Goal: Information Seeking & Learning: Understand process/instructions

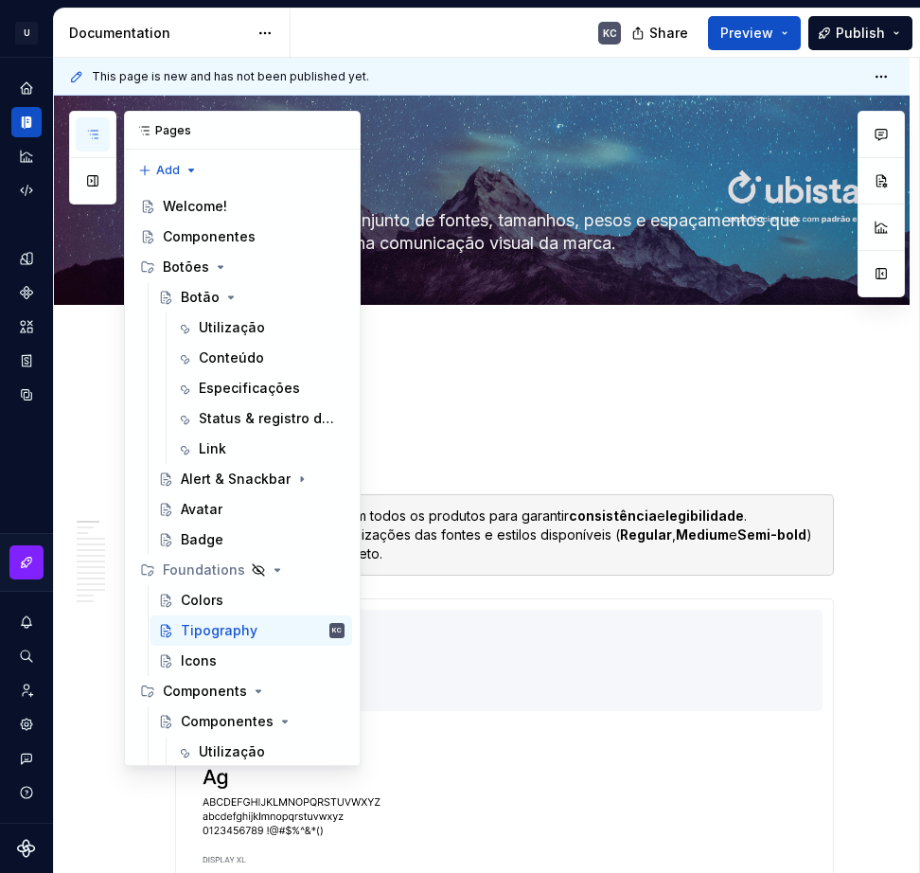
click at [95, 143] on button "button" at bounding box center [93, 134] width 34 height 34
click at [203, 289] on div "Botão" at bounding box center [200, 297] width 39 height 19
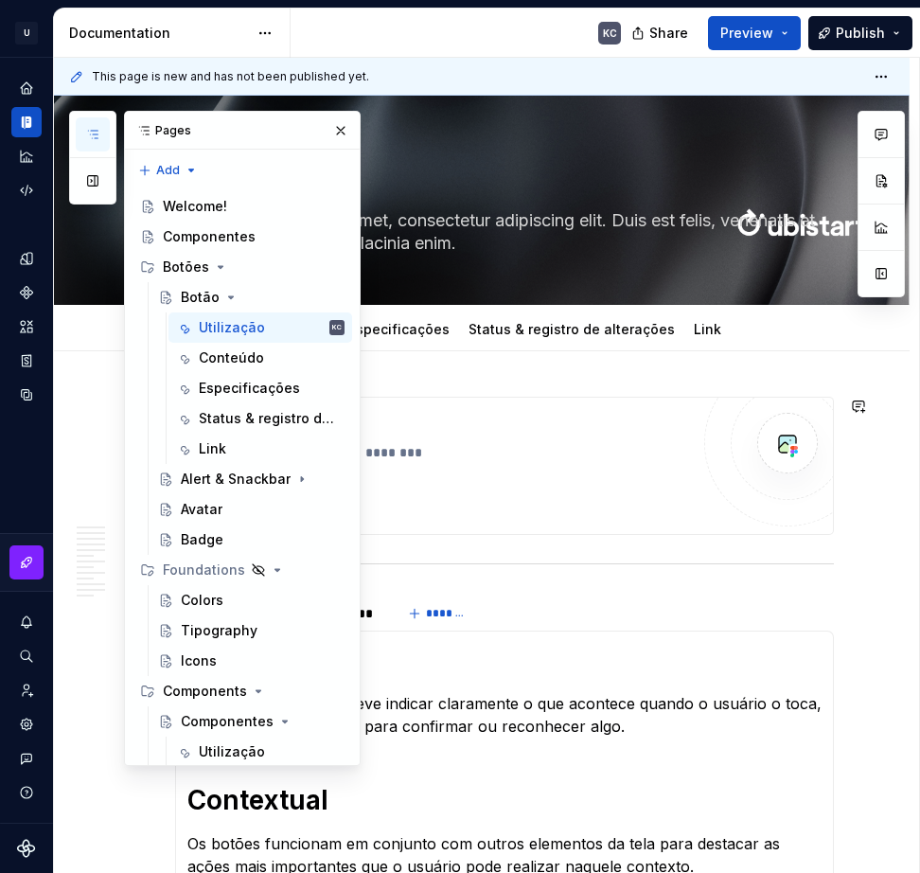
click at [723, 381] on div "**********" at bounding box center [482, 884] width 856 height 1066
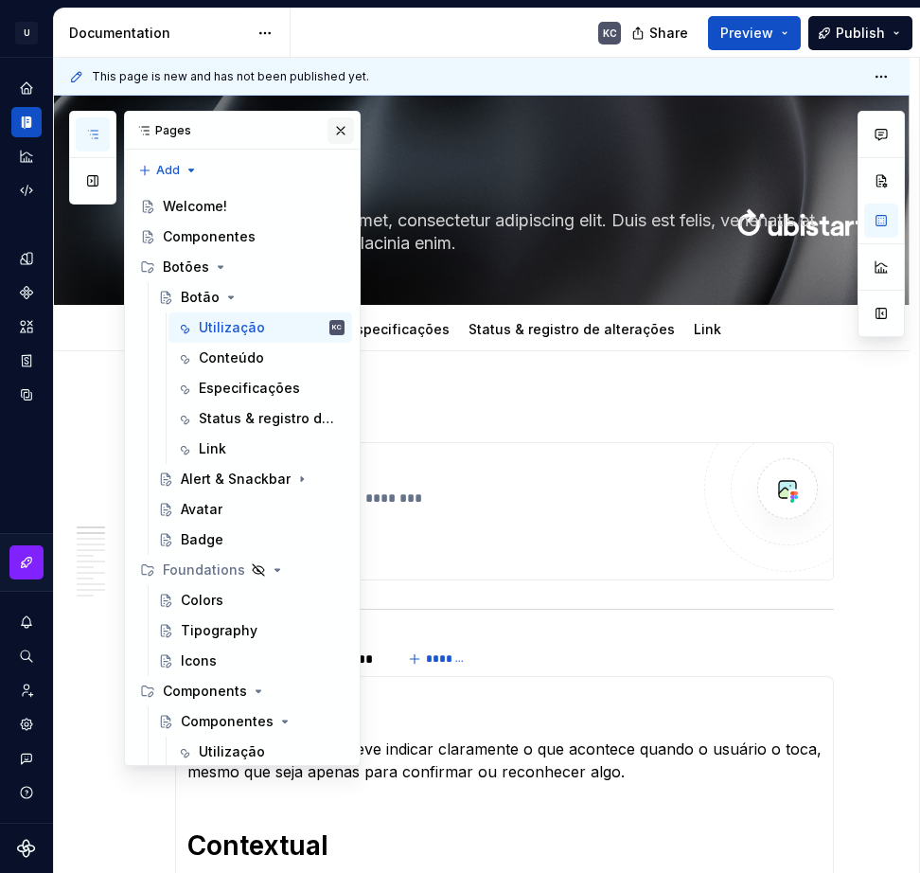
click at [332, 126] on button "button" at bounding box center [341, 130] width 27 height 27
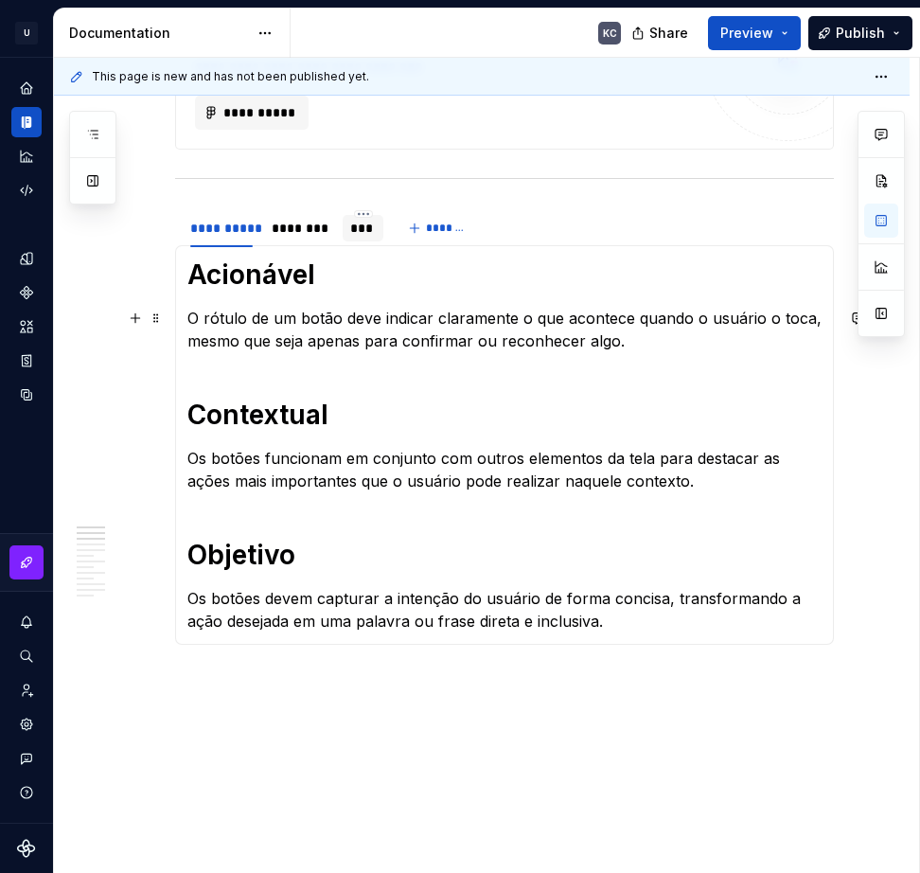
scroll to position [379, 0]
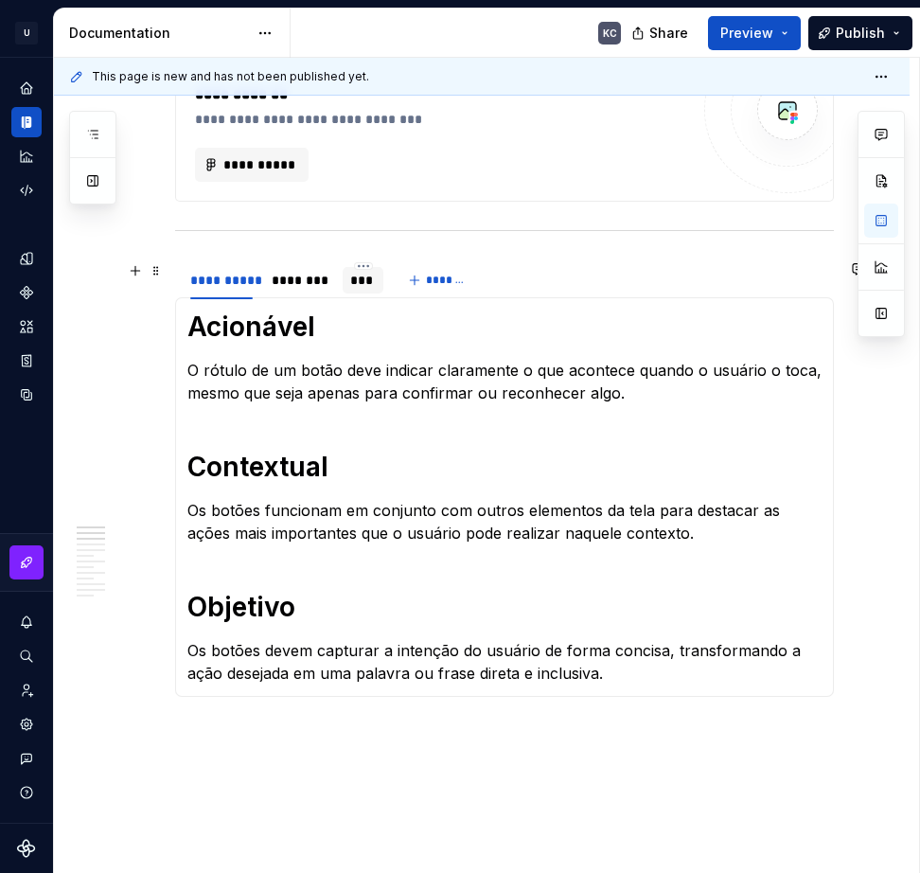
click at [363, 277] on div "***" at bounding box center [362, 280] width 25 height 19
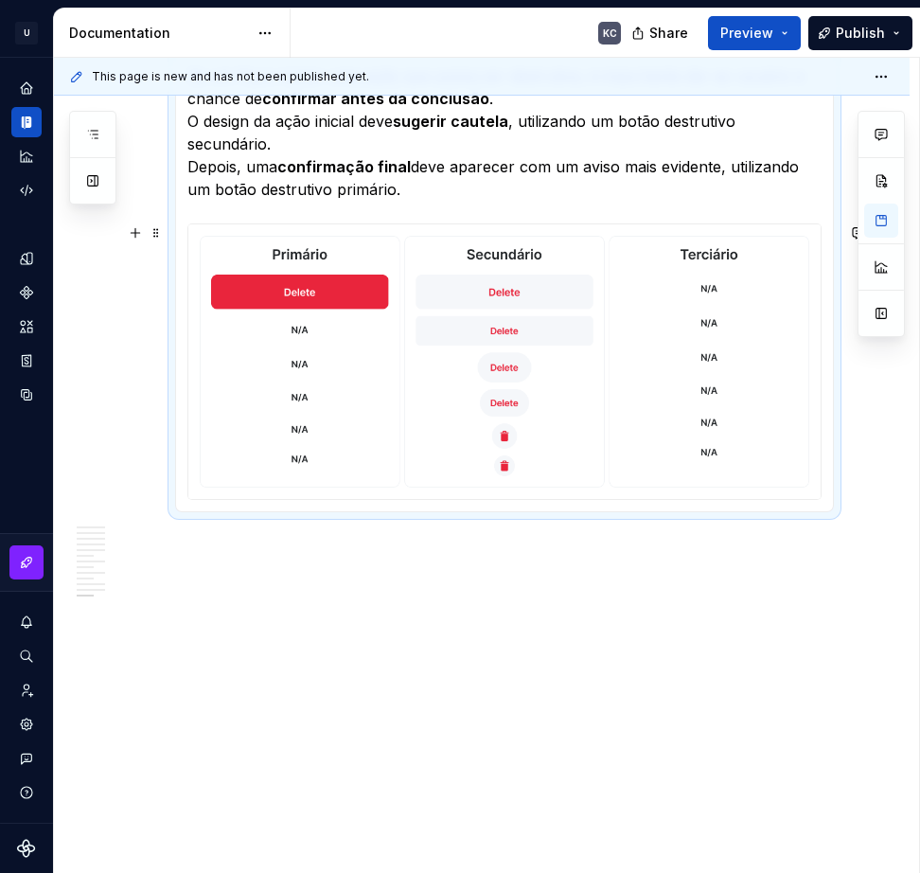
scroll to position [5688, 0]
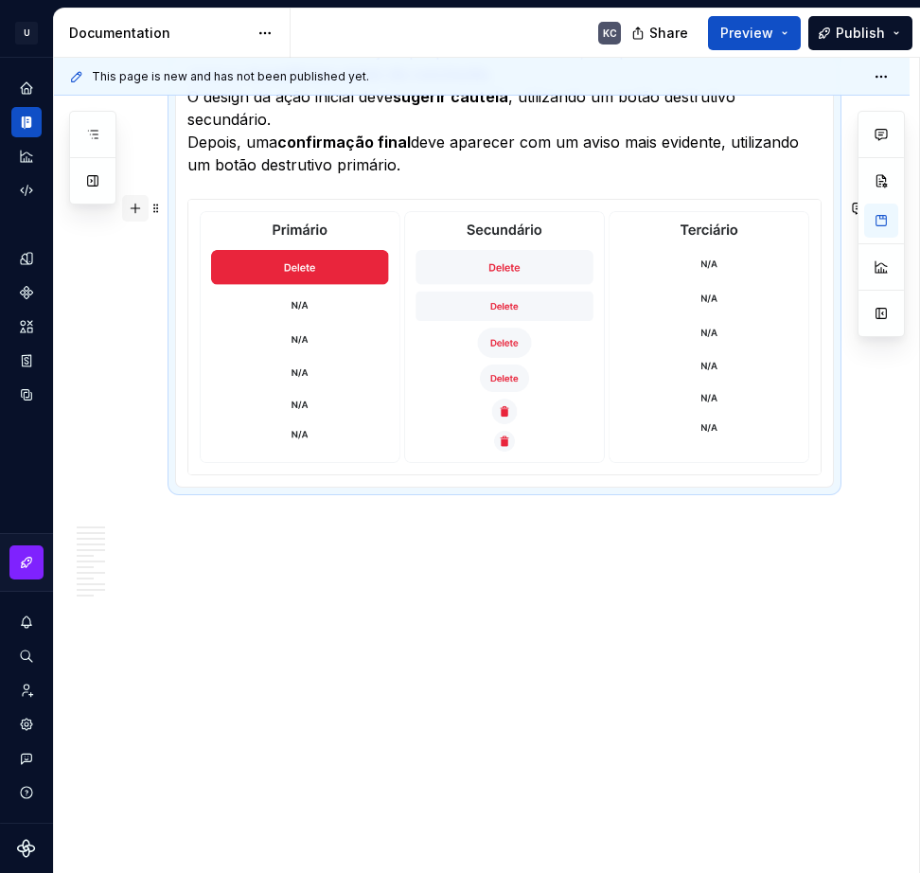
click at [135, 208] on button "button" at bounding box center [135, 208] width 27 height 27
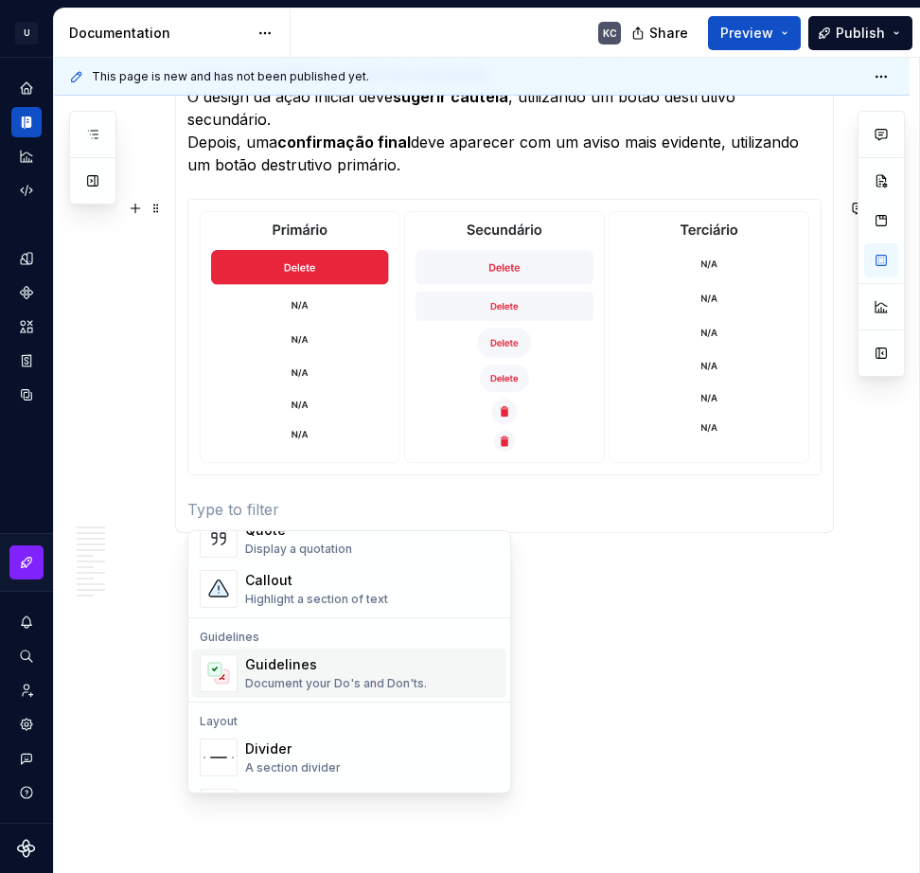
scroll to position [568, 0]
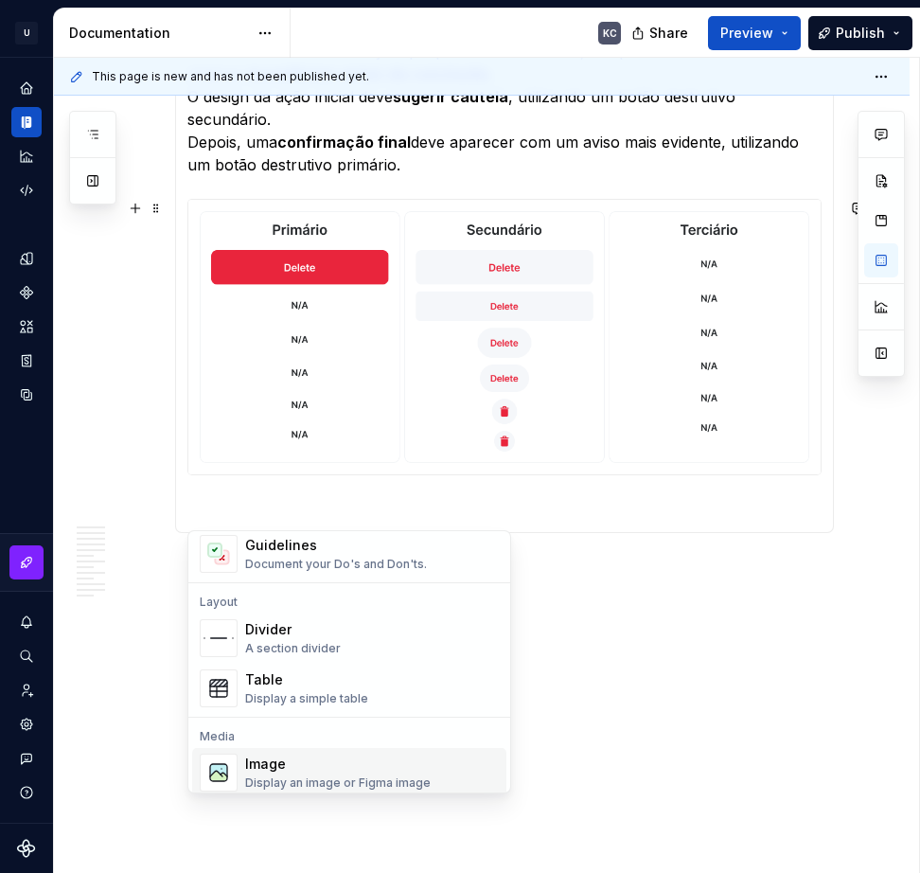
click at [285, 759] on div "Image" at bounding box center [338, 763] width 186 height 19
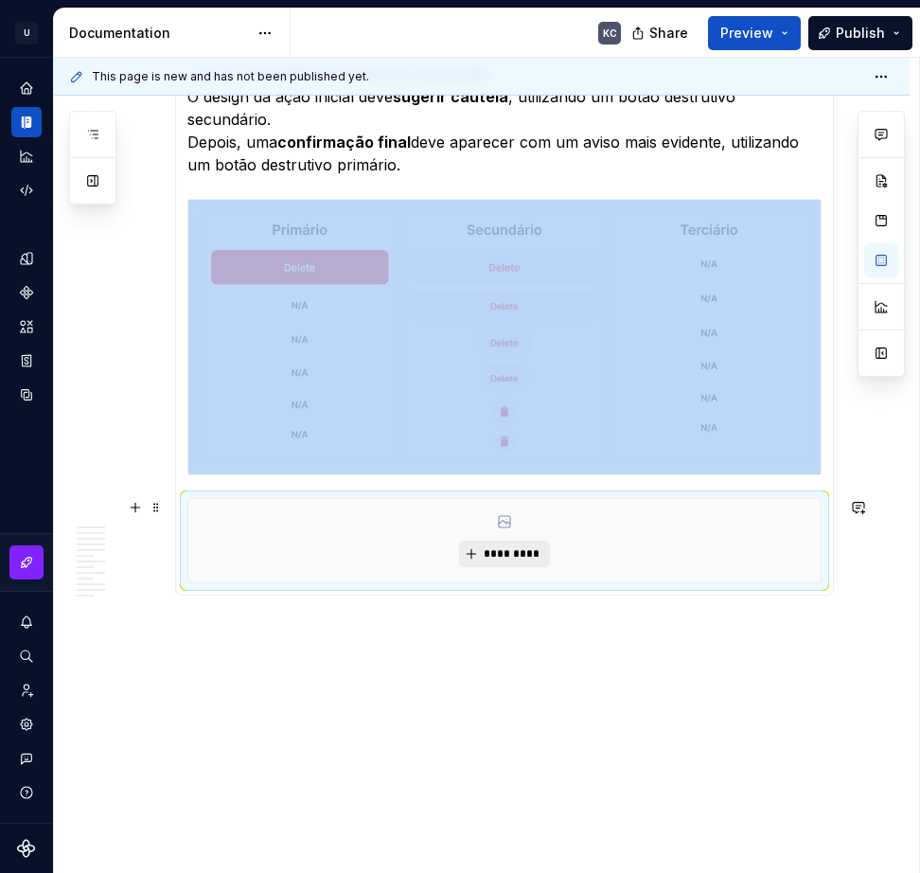
click at [522, 550] on span "*********" at bounding box center [512, 553] width 58 height 15
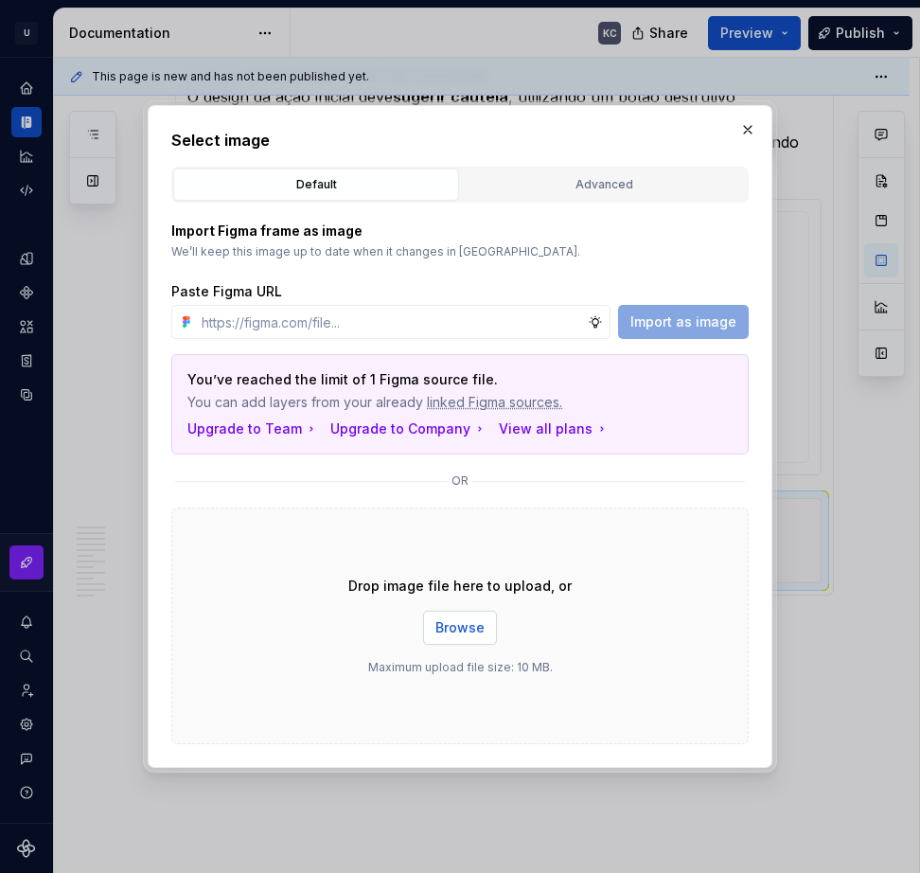
click at [457, 627] on span "Browse" at bounding box center [459, 627] width 49 height 19
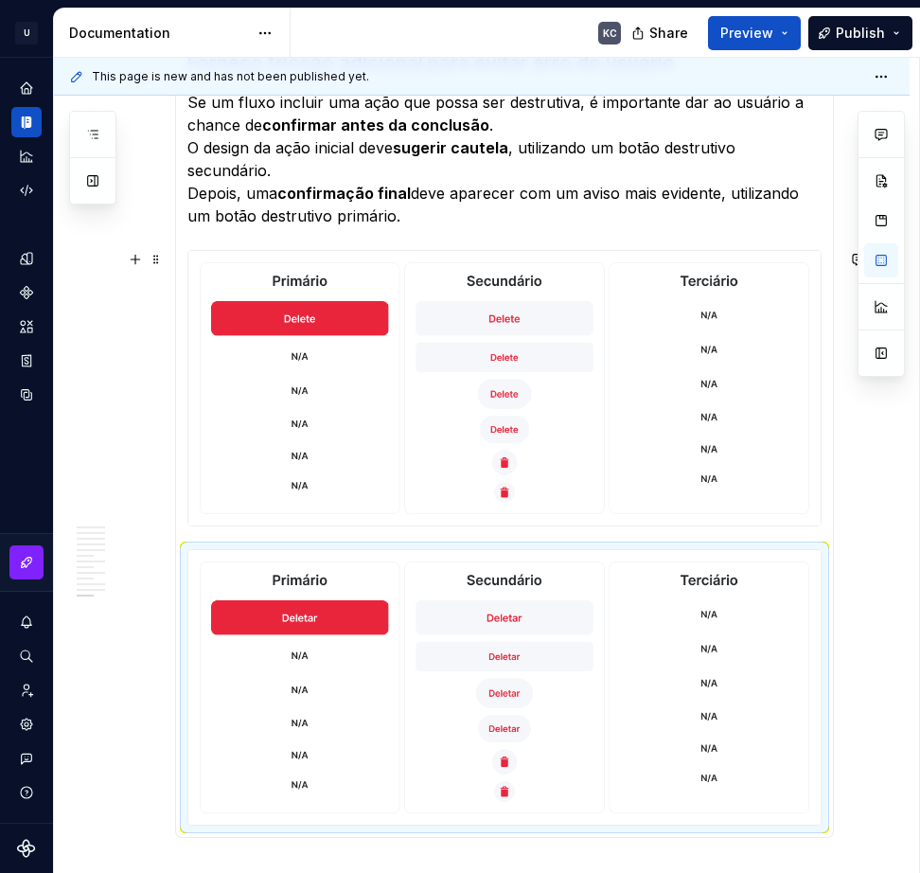
scroll to position [5628, 0]
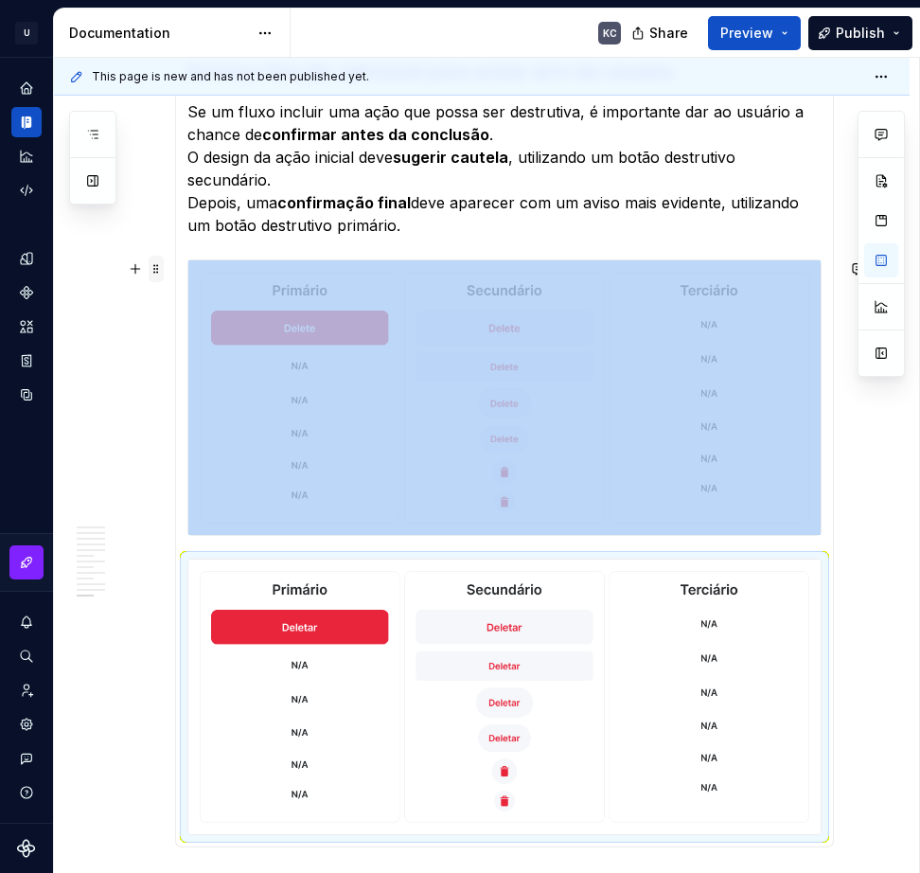
click at [159, 271] on span at bounding box center [156, 269] width 15 height 27
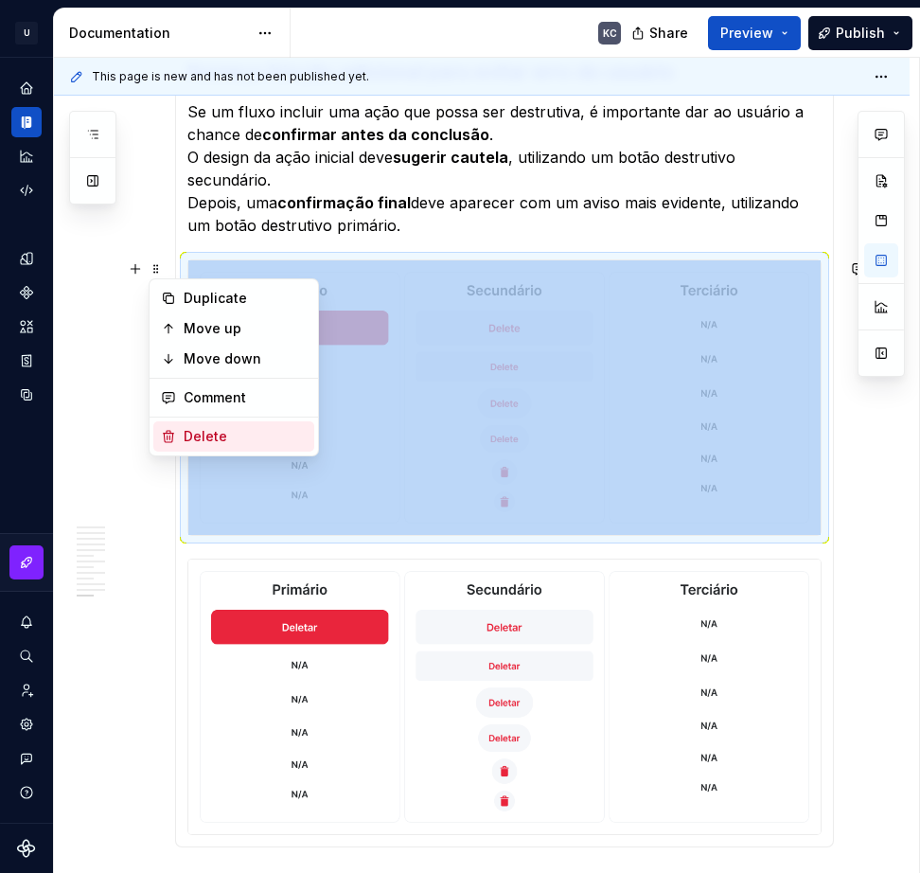
click at [219, 423] on div "Delete" at bounding box center [233, 436] width 161 height 30
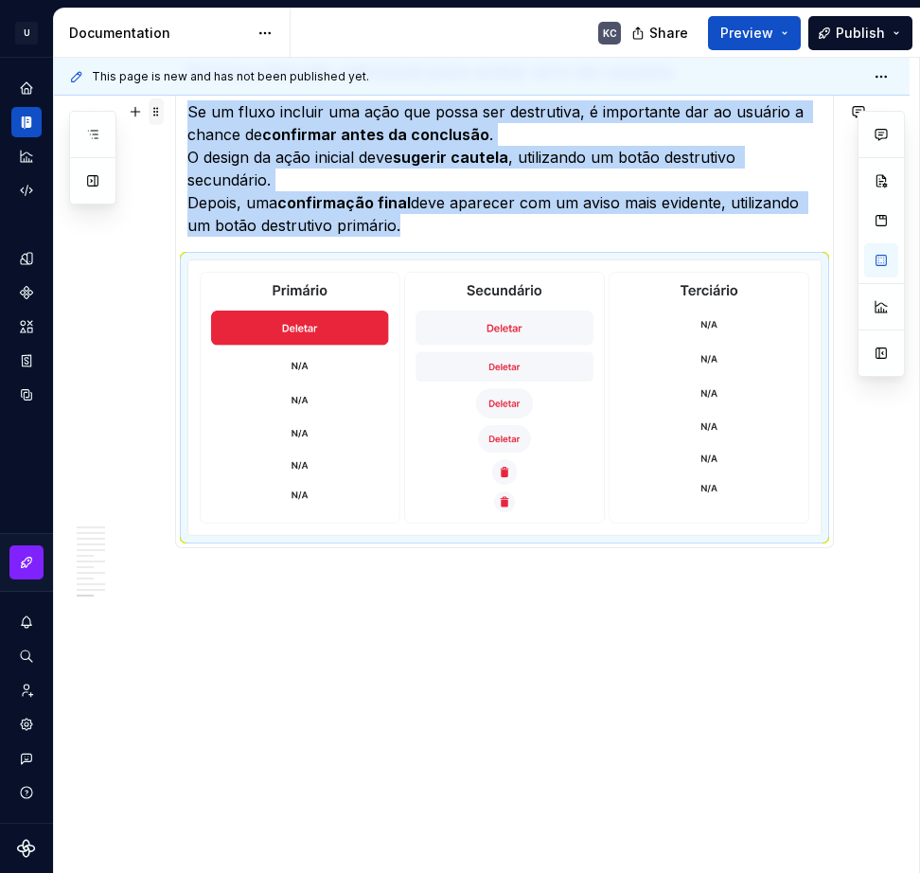
click at [156, 109] on span at bounding box center [156, 111] width 15 height 27
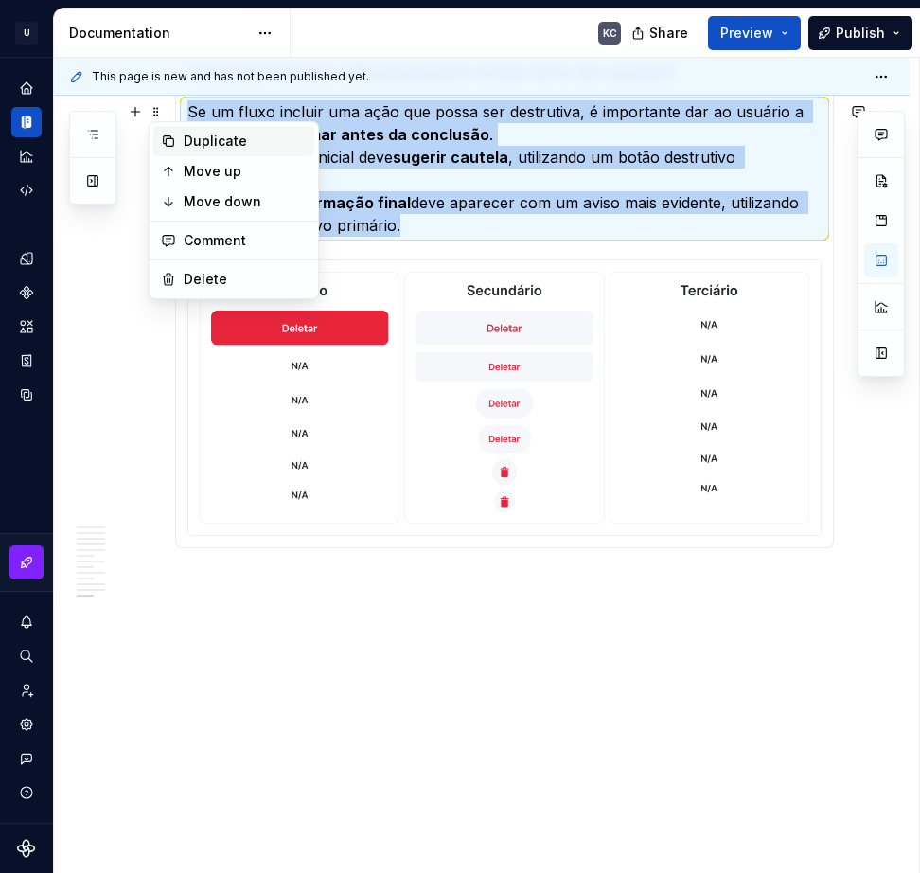
click at [197, 139] on div "Duplicate" at bounding box center [245, 141] width 123 height 19
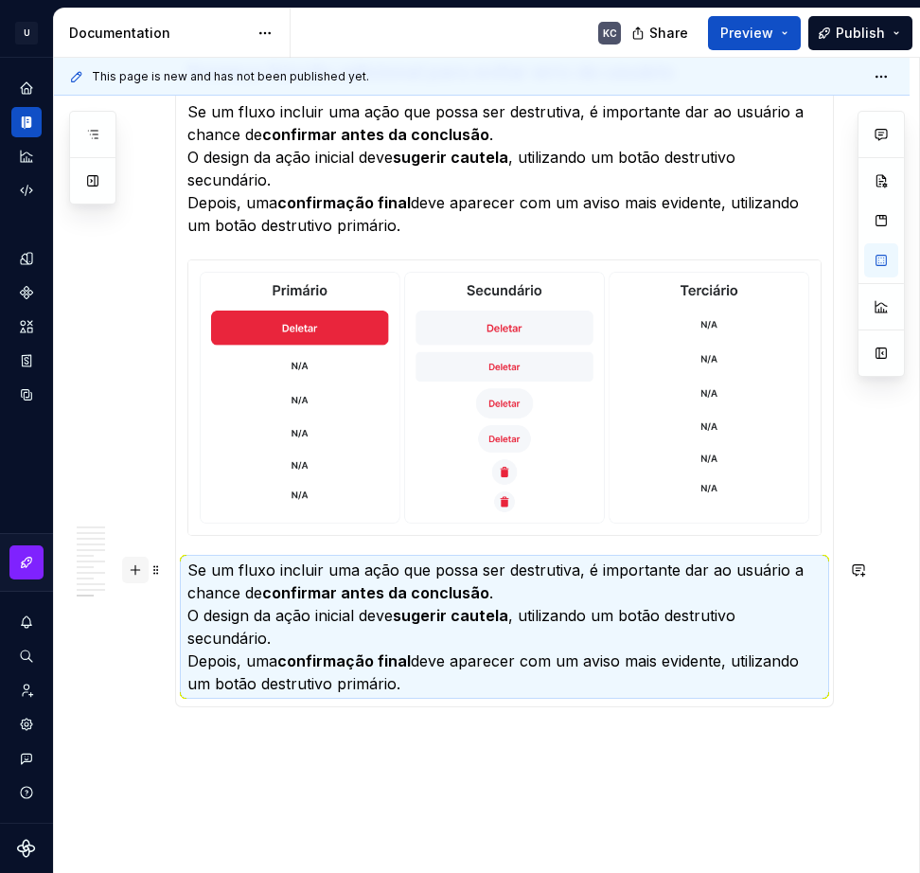
click at [136, 573] on button "button" at bounding box center [135, 570] width 27 height 27
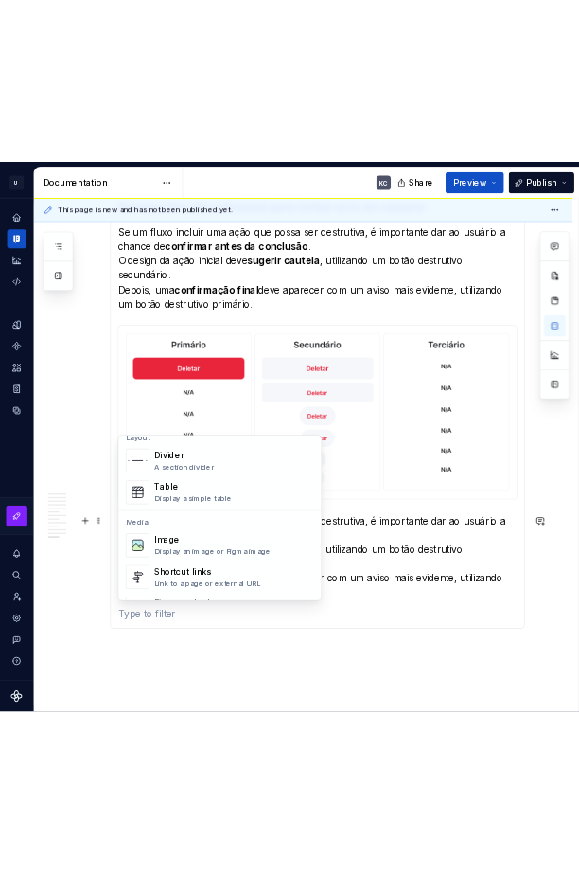
scroll to position [568, 0]
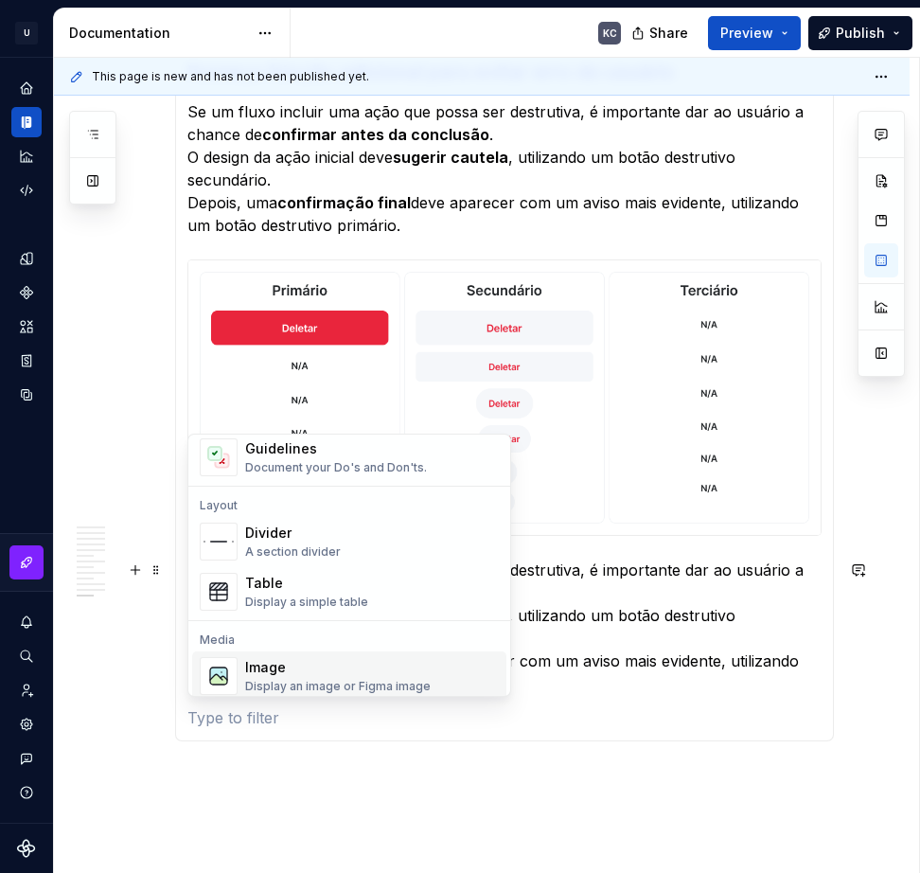
click at [302, 672] on div "Image" at bounding box center [338, 667] width 186 height 19
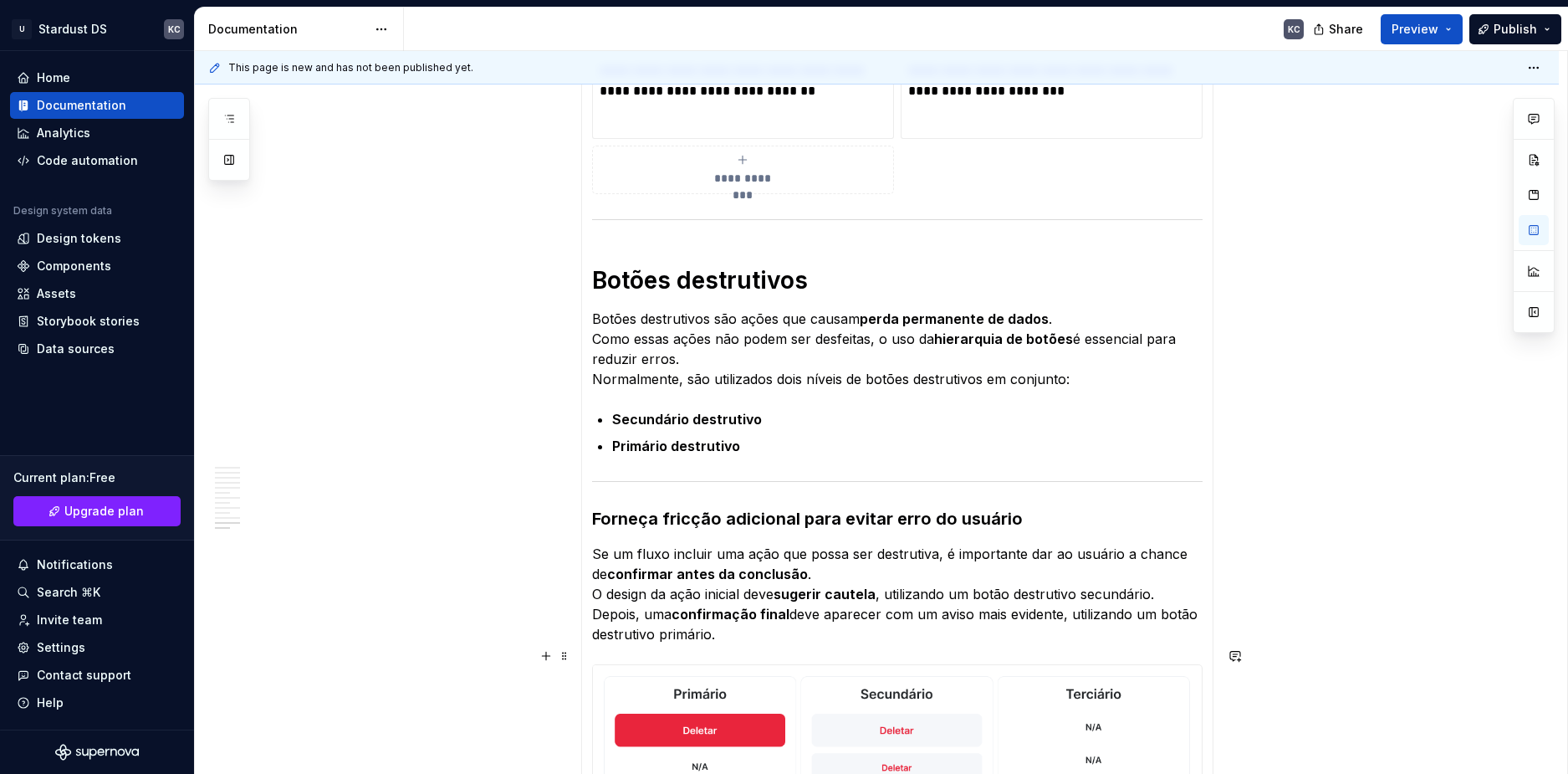
scroll to position [4584, 0]
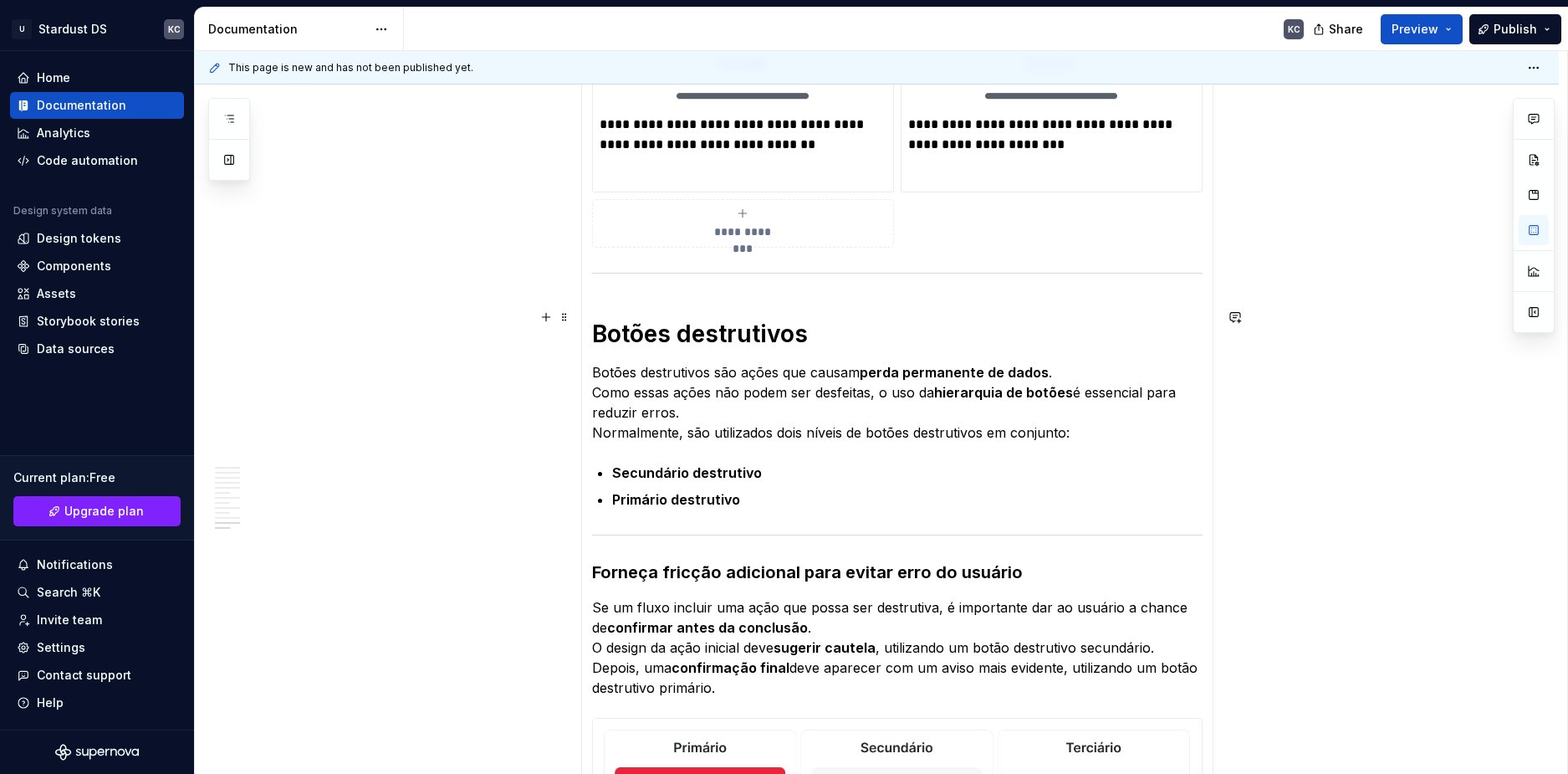
drag, startPoint x: 564, startPoint y: 319, endPoint x: 577, endPoint y: 322, distance: 13.3
click at [564, 319] on span at bounding box center [564, 317] width 13 height 24
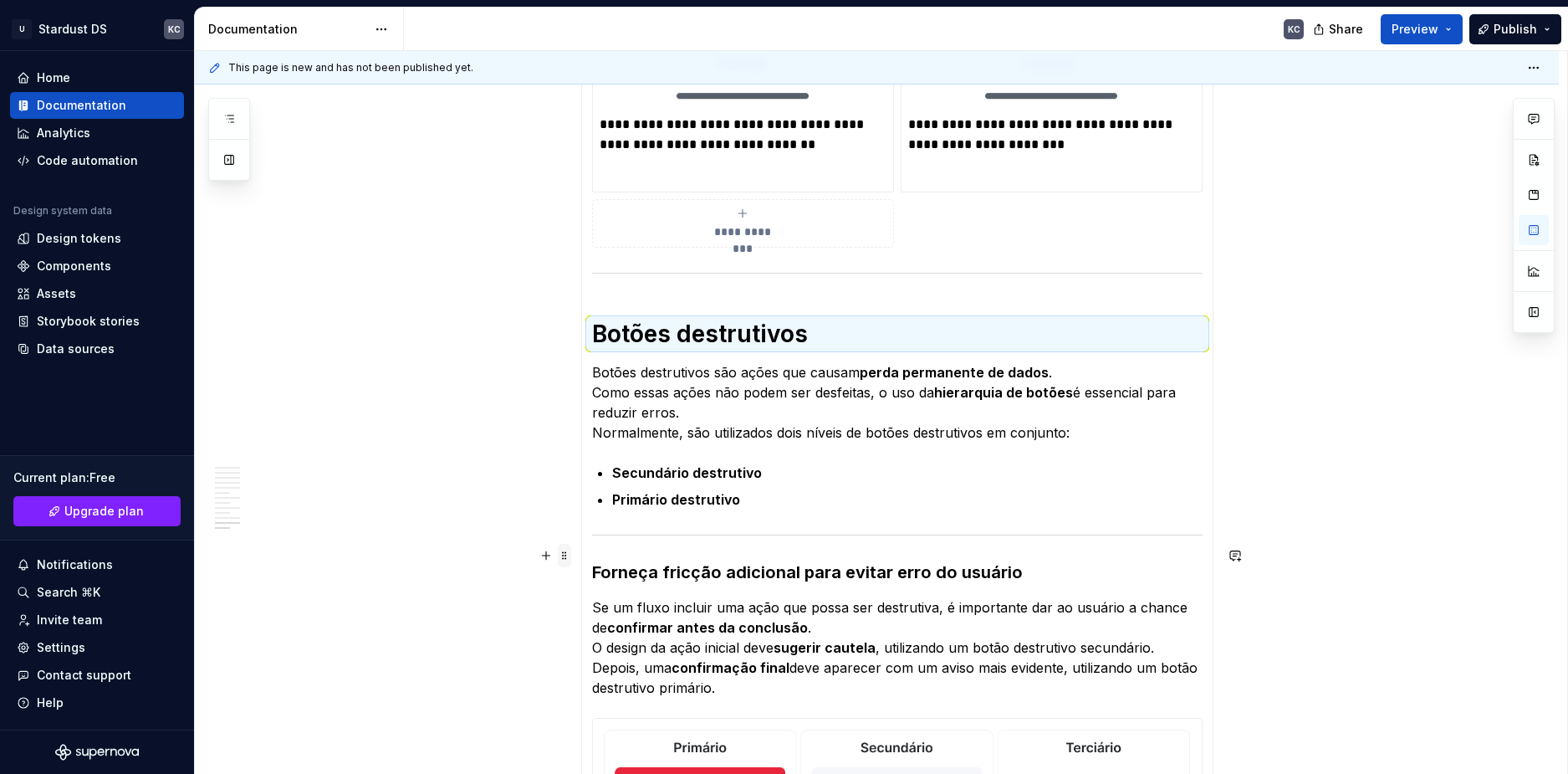
click at [567, 557] on span at bounding box center [564, 555] width 13 height 24
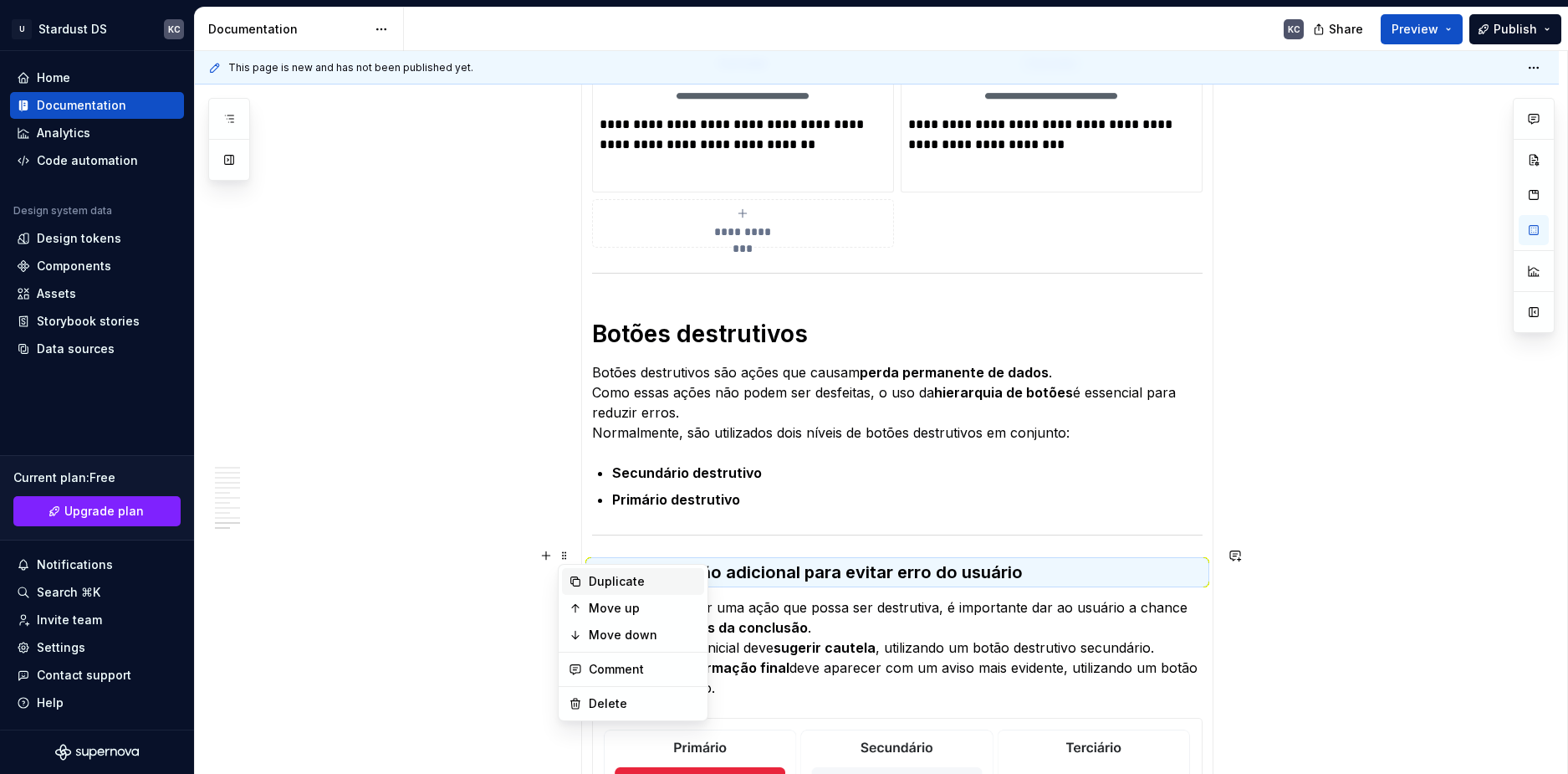
click at [601, 577] on div "Duplicate" at bounding box center [642, 580] width 109 height 17
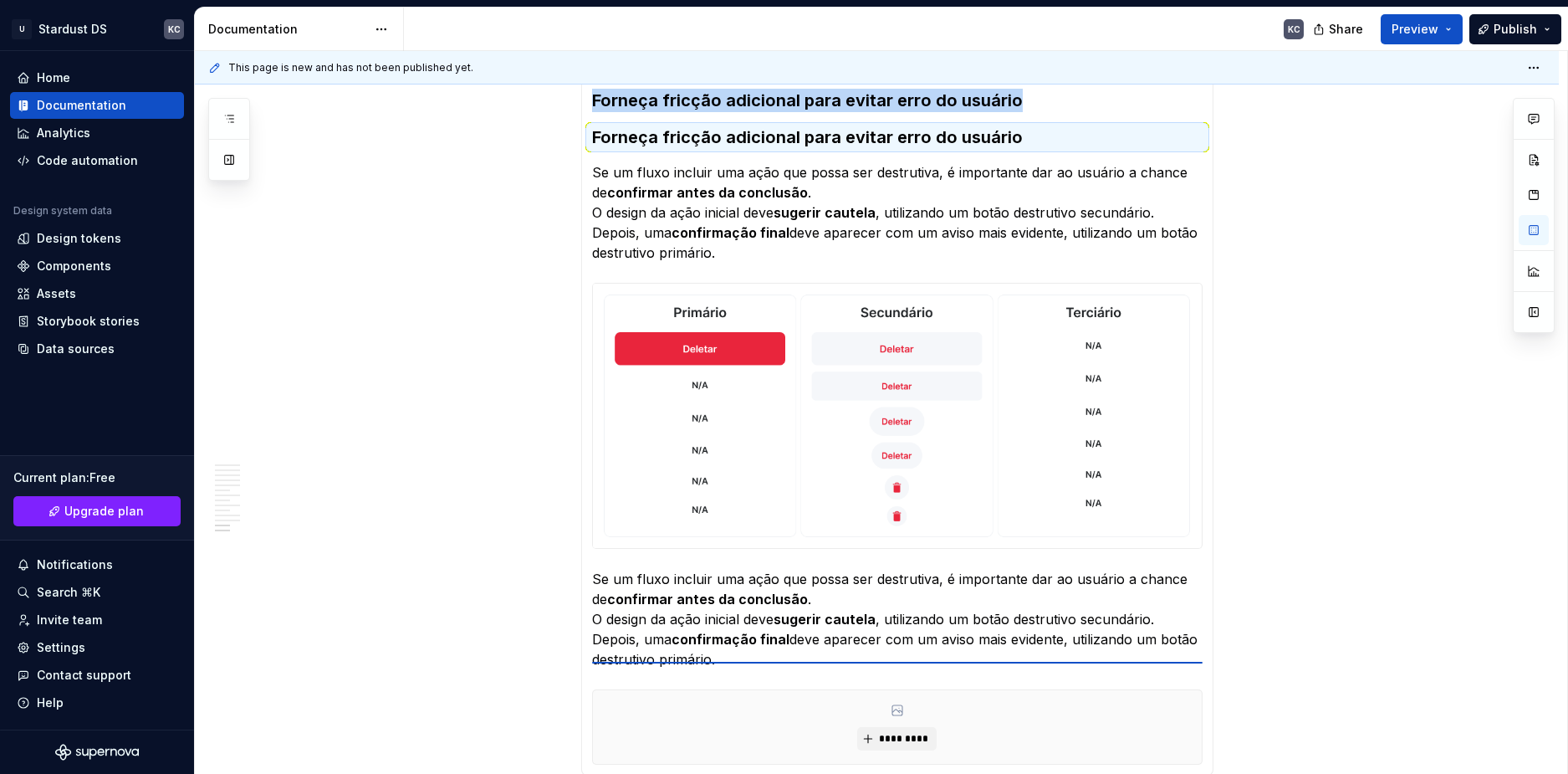
scroll to position [5084, 0]
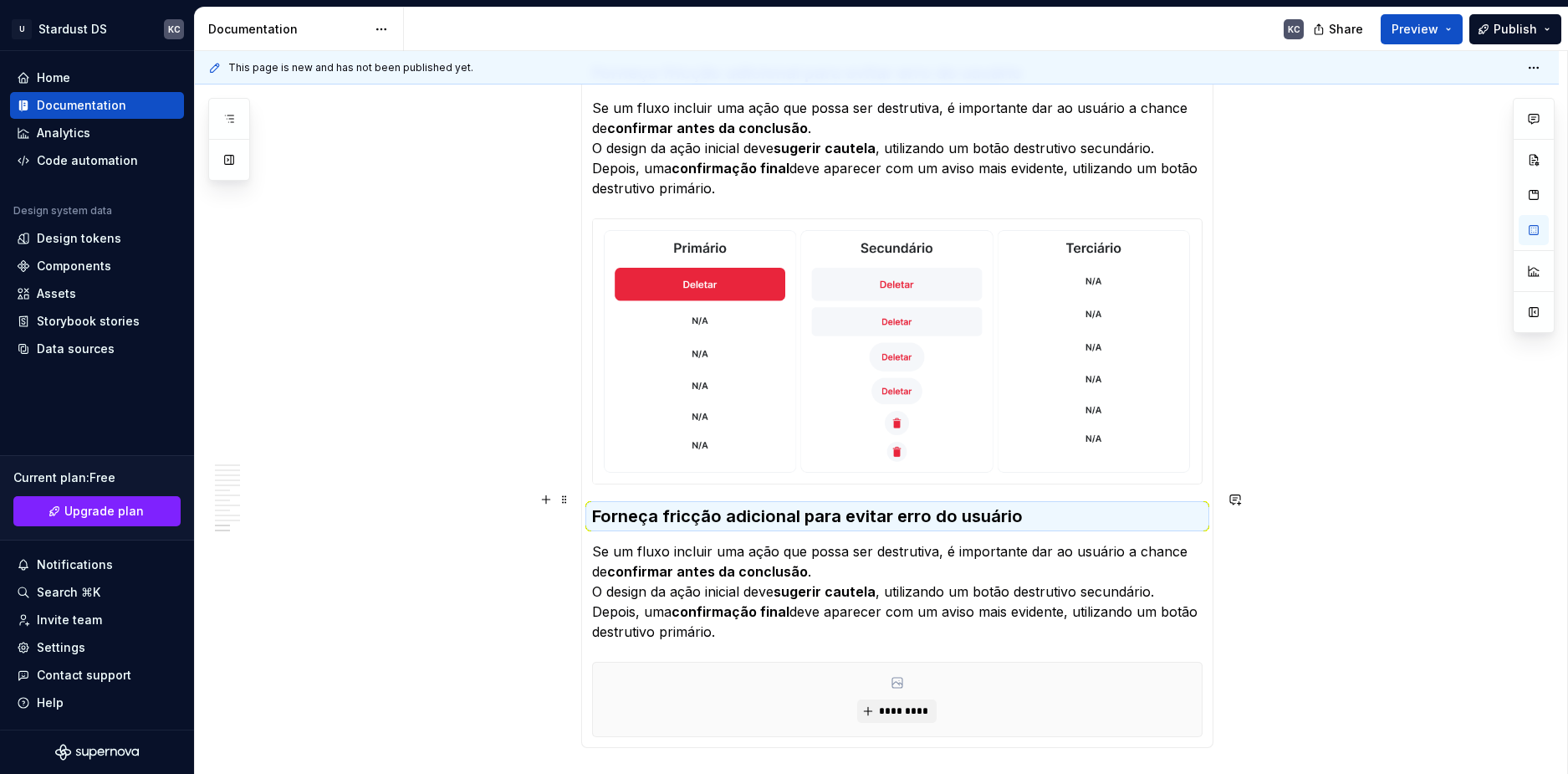
click at [645, 505] on h3 "Forneça fricção adicional para evitar erro do usuário" at bounding box center [897, 516] width 610 height 24
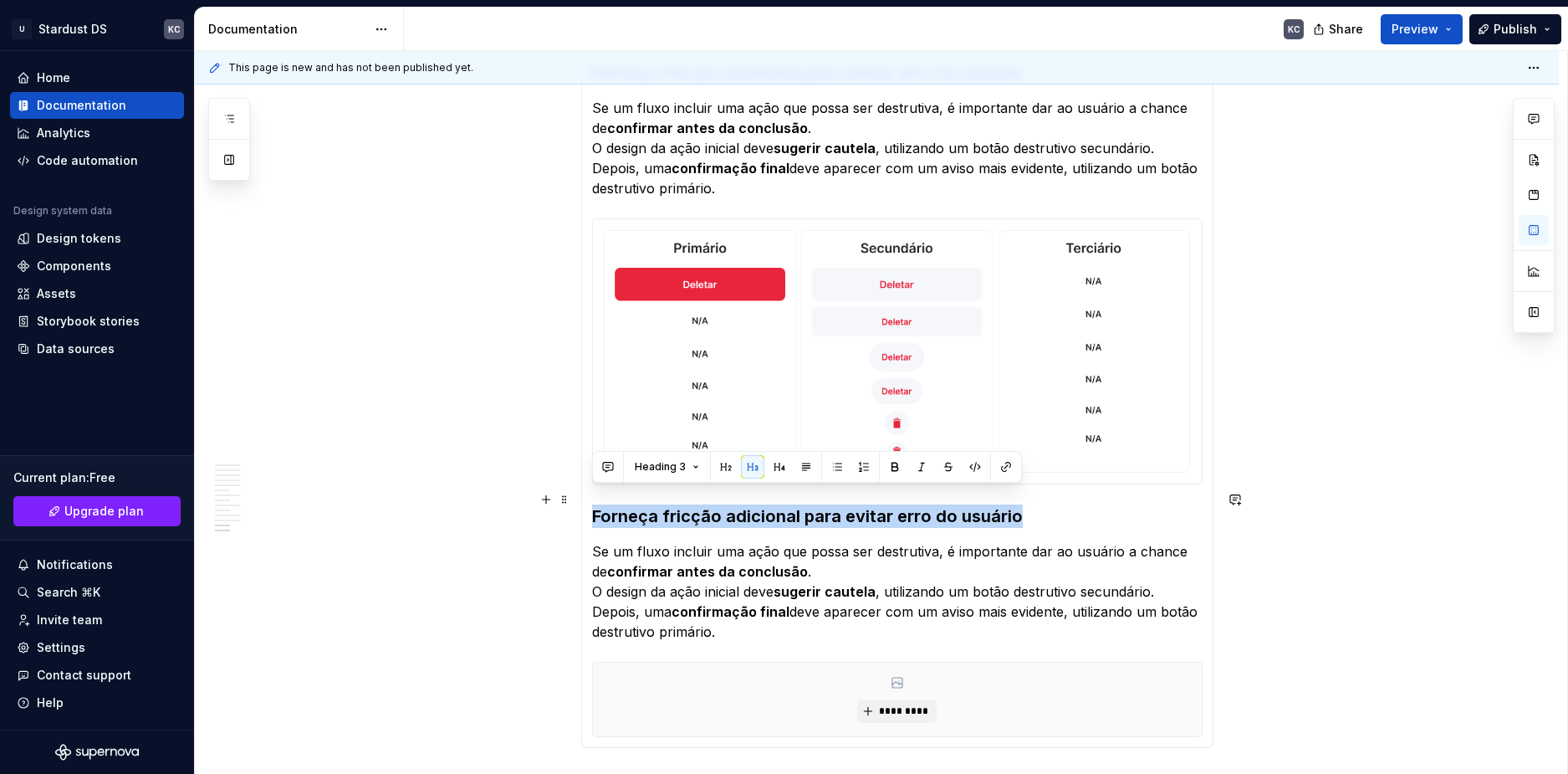
click at [645, 505] on h3 "Forneça fricção adicional para evitar erro do usuário" at bounding box center [897, 516] width 610 height 24
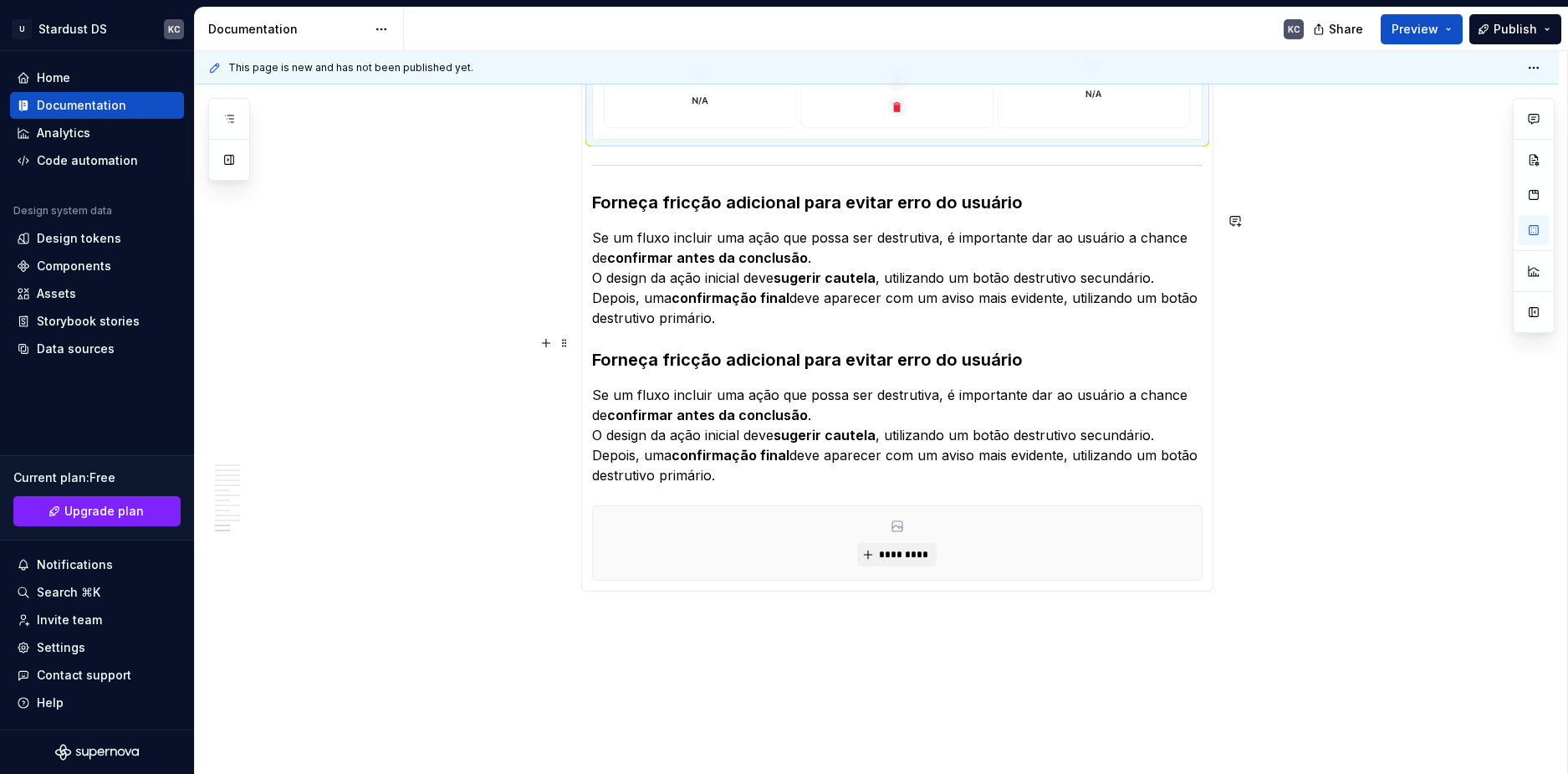
scroll to position [5244, 0]
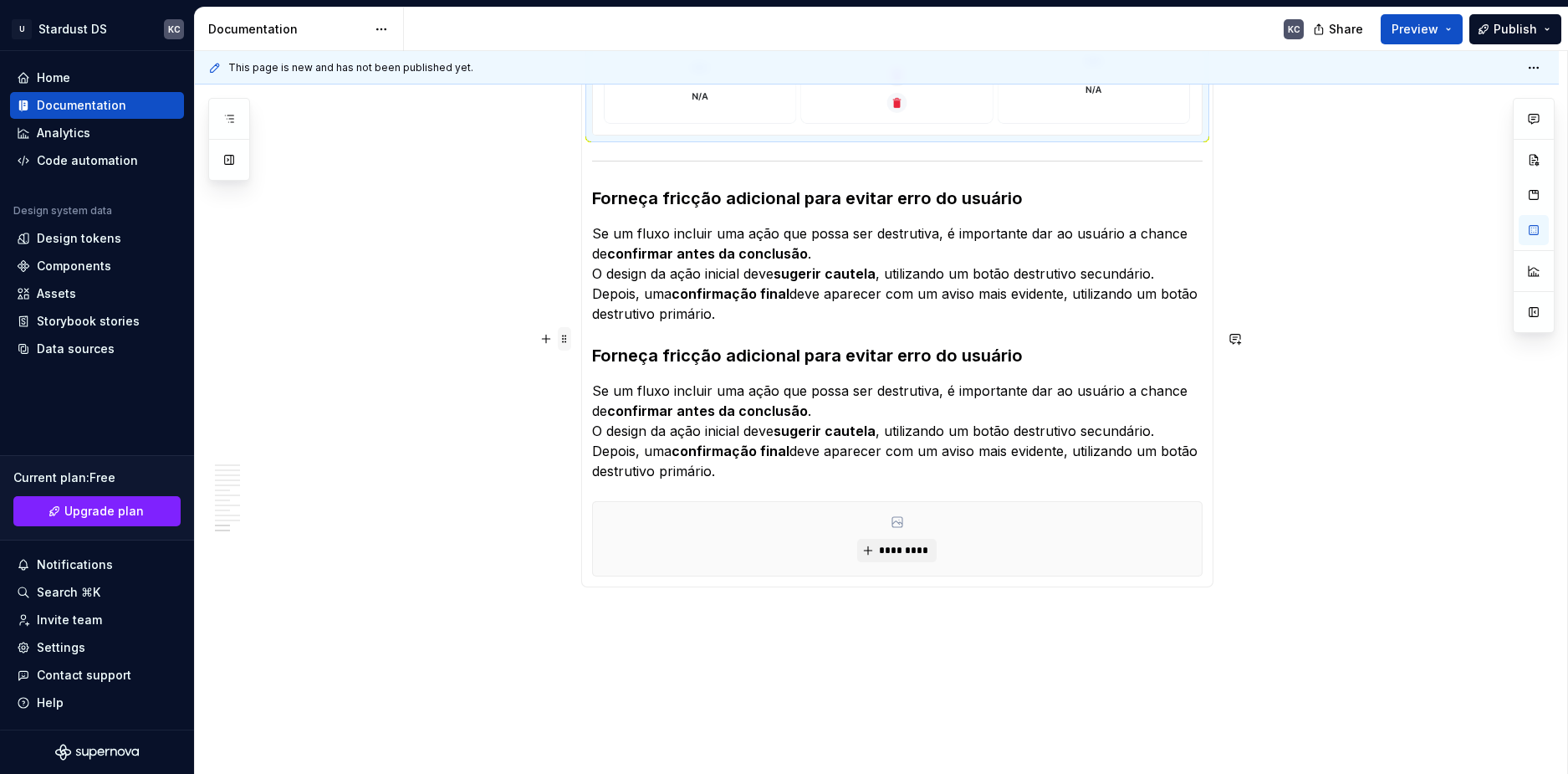
click at [564, 340] on span at bounding box center [564, 338] width 13 height 24
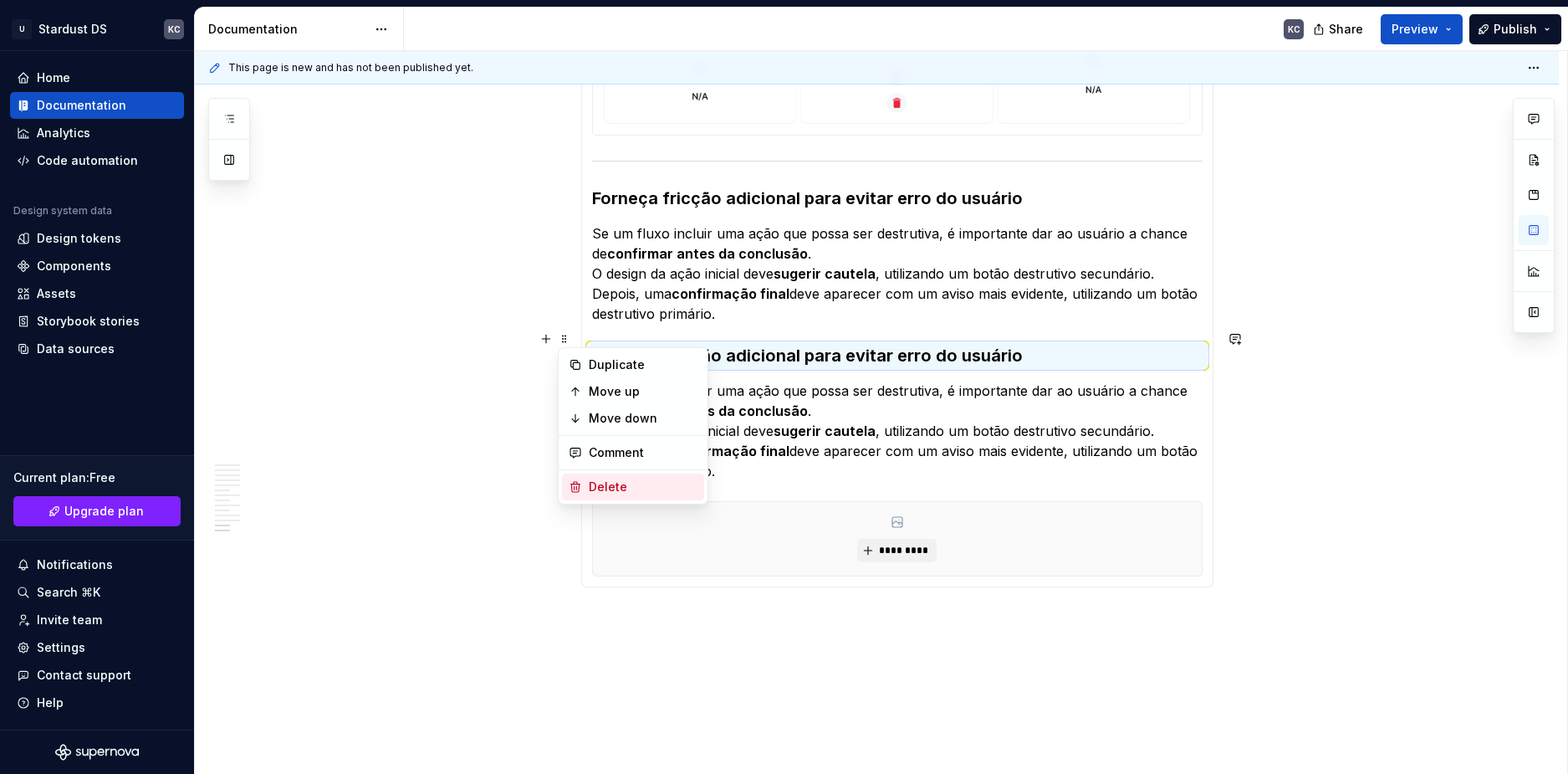
click at [595, 478] on div "Delete" at bounding box center [633, 487] width 142 height 27
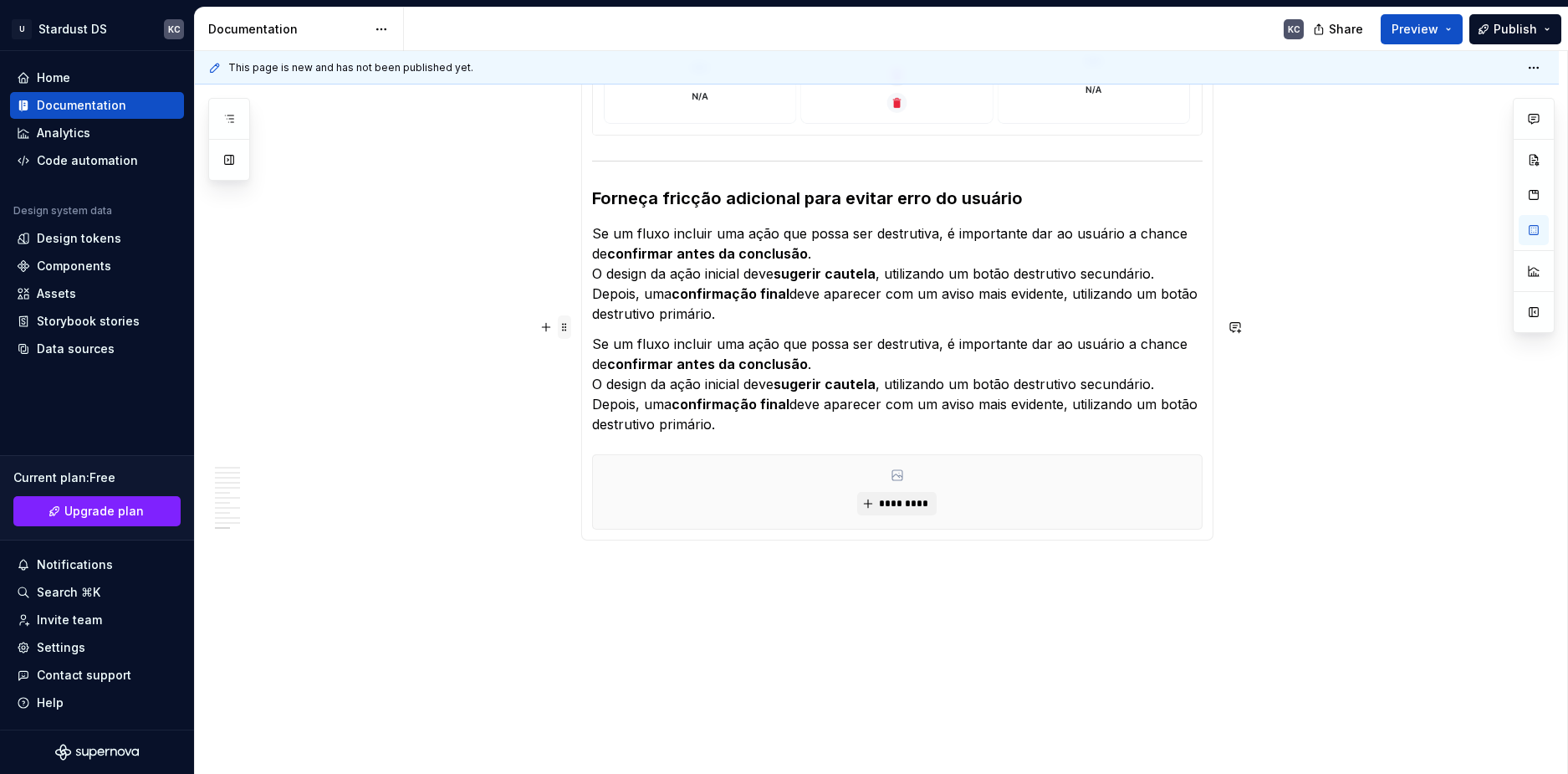
click at [564, 330] on span at bounding box center [564, 327] width 13 height 24
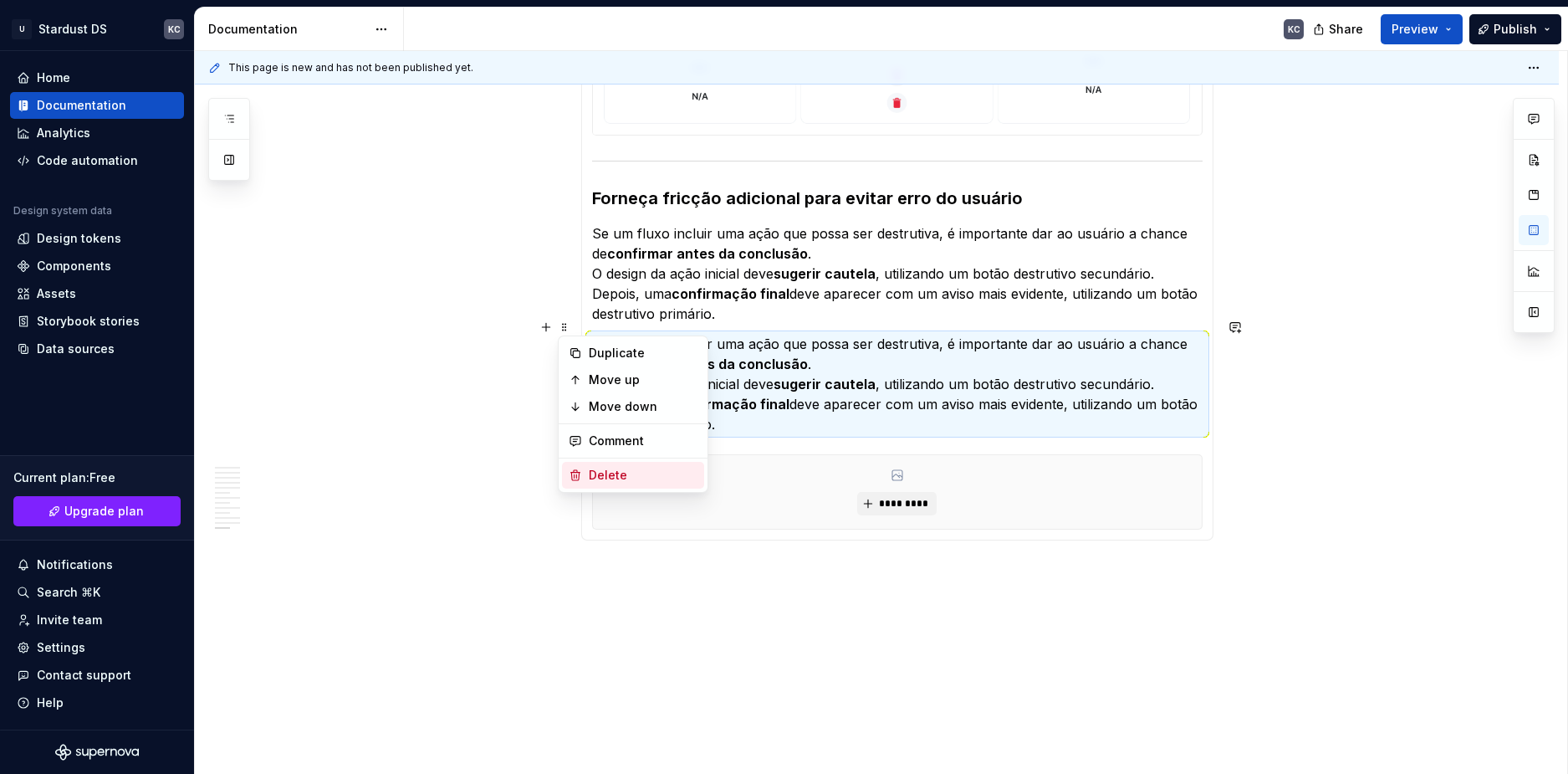
click at [602, 472] on div "Delete" at bounding box center [642, 474] width 109 height 17
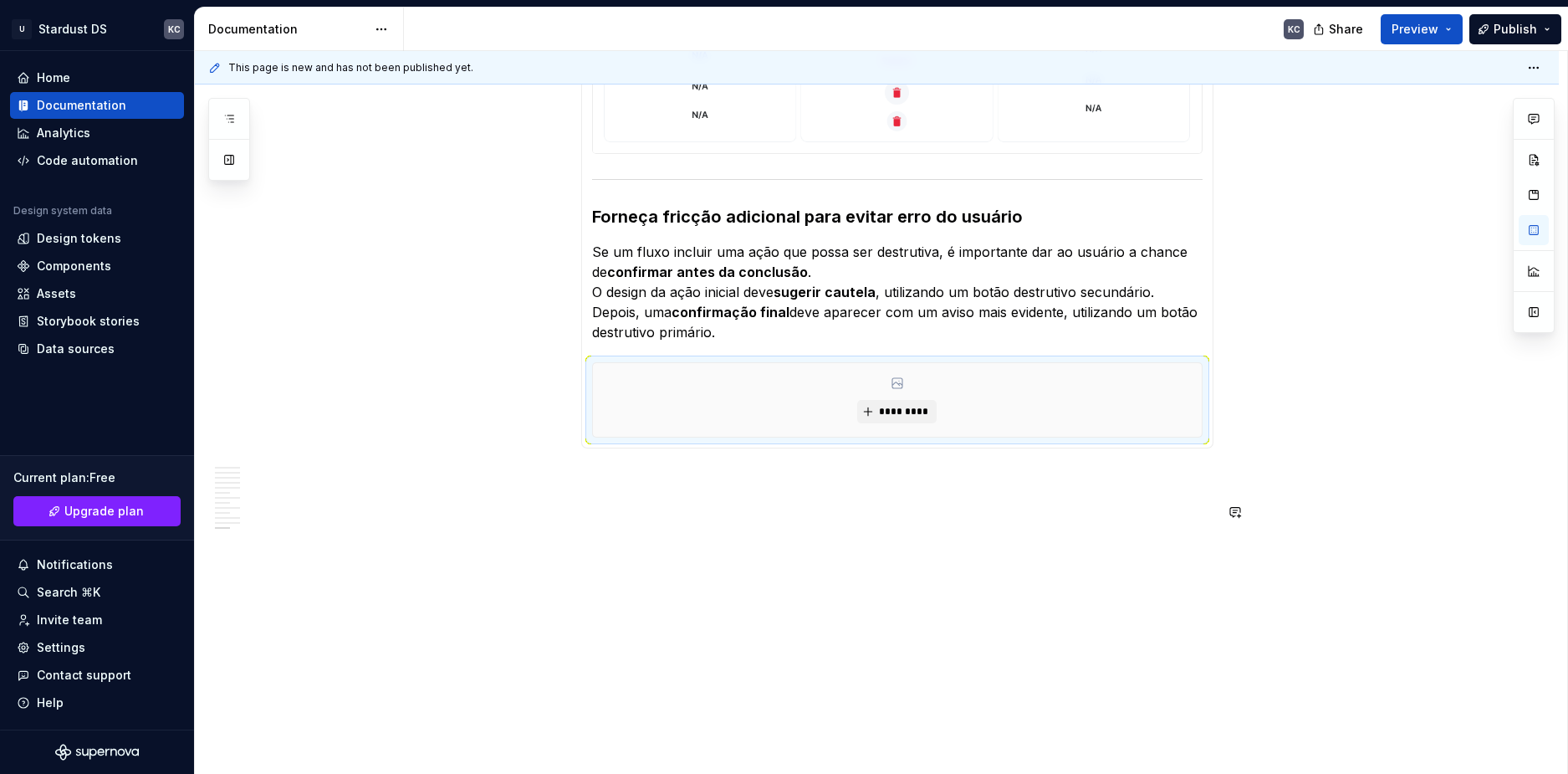
type textarea "*"
